Goal: Transaction & Acquisition: Obtain resource

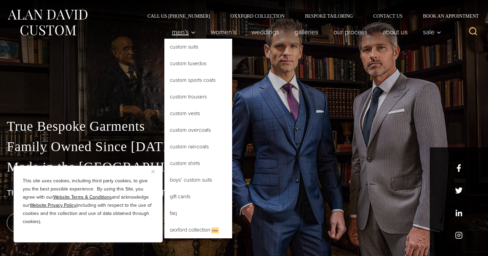
click at [187, 36] on link "Men’s" at bounding box center [183, 32] width 39 height 14
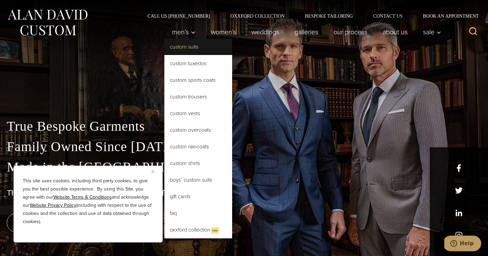
click at [187, 50] on link "Custom Suits" at bounding box center [198, 47] width 68 height 16
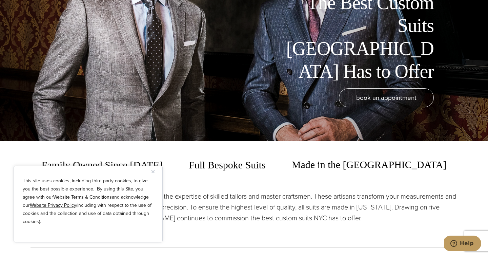
scroll to position [116, 0]
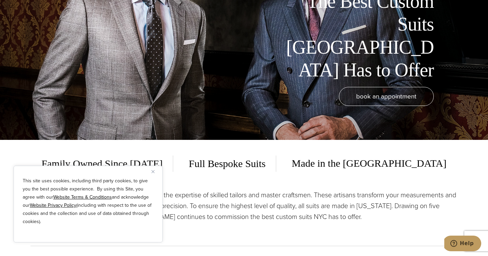
click at [153, 170] on img "Close" at bounding box center [152, 171] width 3 height 3
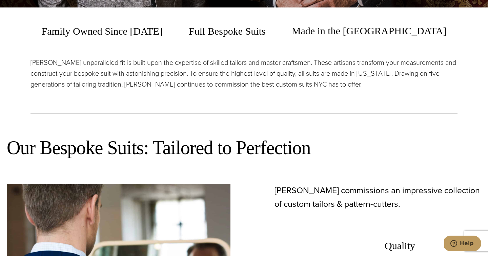
scroll to position [0, 0]
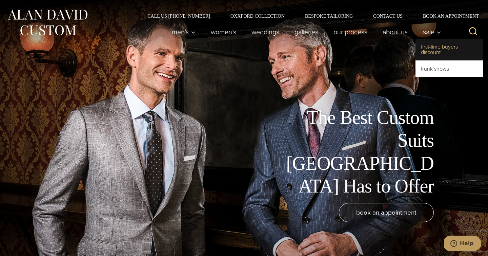
click at [458, 53] on link "First-Time Buyers Discount" at bounding box center [450, 50] width 68 height 22
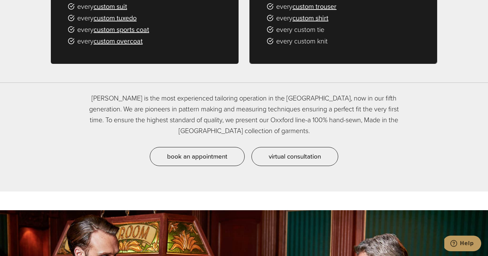
scroll to position [559, 0]
